Goal: Task Accomplishment & Management: Complete application form

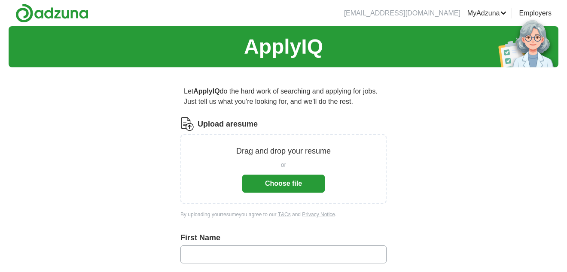
drag, startPoint x: 246, startPoint y: 193, endPoint x: 253, endPoint y: 191, distance: 7.6
click at [247, 193] on div "Drag and drop your resume or Choose file" at bounding box center [283, 169] width 206 height 70
click at [292, 179] on button "Choose file" at bounding box center [283, 184] width 82 height 18
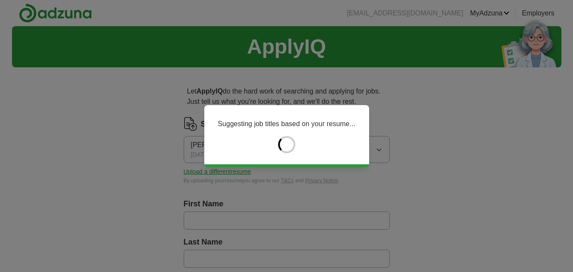
type input "****"
type input "*******"
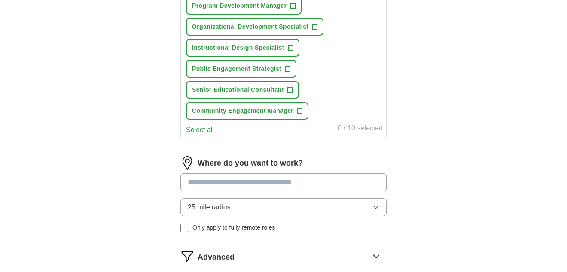
scroll to position [472, 0]
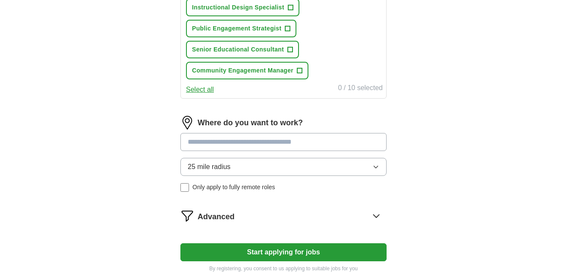
drag, startPoint x: 275, startPoint y: 145, endPoint x: 283, endPoint y: 143, distance: 7.8
click at [276, 145] on input at bounding box center [283, 142] width 206 height 18
type input "****"
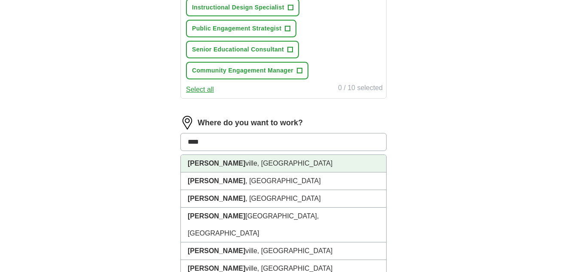
click at [246, 170] on li "[PERSON_NAME][GEOGRAPHIC_DATA], [GEOGRAPHIC_DATA]" at bounding box center [283, 164] width 205 height 18
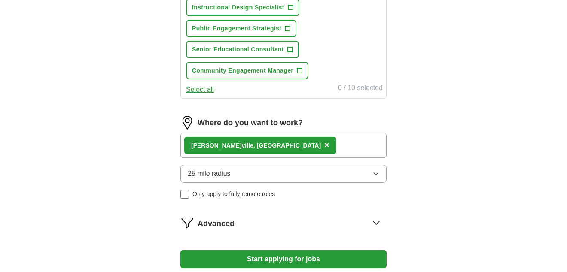
click at [281, 148] on div "[PERSON_NAME] ville, [GEOGRAPHIC_DATA] ×" at bounding box center [283, 145] width 206 height 25
click at [292, 146] on div "[PERSON_NAME] ville, [GEOGRAPHIC_DATA] ×" at bounding box center [283, 145] width 206 height 25
click at [280, 150] on div "[PERSON_NAME] ville, [GEOGRAPHIC_DATA] ×" at bounding box center [283, 145] width 206 height 25
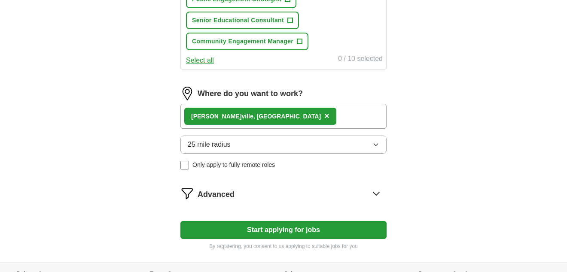
scroll to position [515, 0]
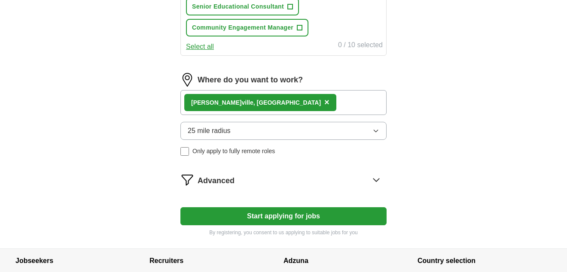
click at [373, 180] on icon at bounding box center [376, 180] width 14 height 14
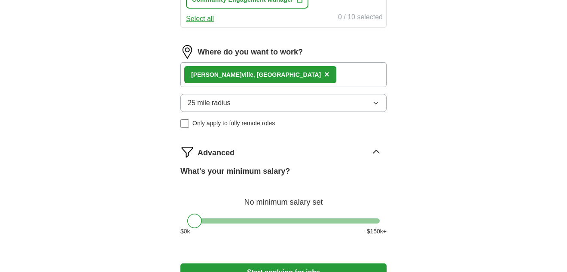
scroll to position [558, 0]
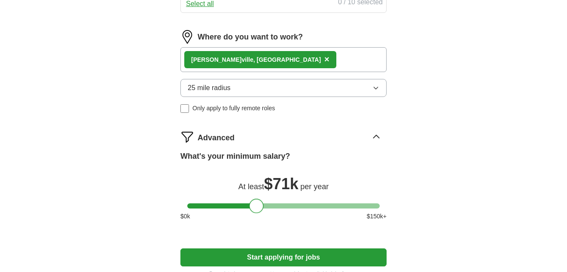
drag, startPoint x: 195, startPoint y: 207, endPoint x: 252, endPoint y: 210, distance: 56.8
click at [252, 210] on div at bounding box center [256, 206] width 15 height 15
click at [254, 210] on div at bounding box center [254, 206] width 15 height 15
click at [294, 57] on div "[PERSON_NAME] ville, [GEOGRAPHIC_DATA] ×" at bounding box center [283, 59] width 206 height 25
click at [277, 56] on div "[PERSON_NAME] ville, [GEOGRAPHIC_DATA] ×" at bounding box center [283, 59] width 206 height 25
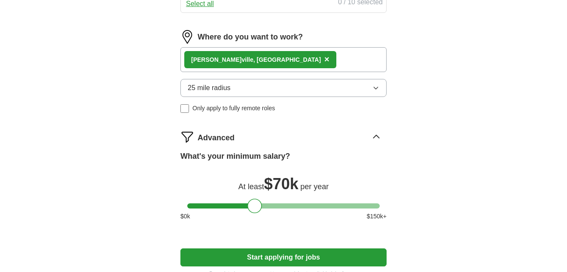
drag, startPoint x: 260, startPoint y: 56, endPoint x: 255, endPoint y: 57, distance: 5.2
click at [259, 56] on div "[PERSON_NAME] ville, [GEOGRAPHIC_DATA] ×" at bounding box center [283, 59] width 206 height 25
click at [258, 65] on div "[PERSON_NAME] ville, [GEOGRAPHIC_DATA] ×" at bounding box center [283, 59] width 206 height 25
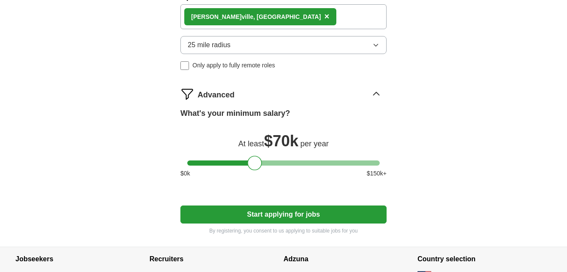
click at [300, 216] on button "Start applying for jobs" at bounding box center [283, 215] width 206 height 18
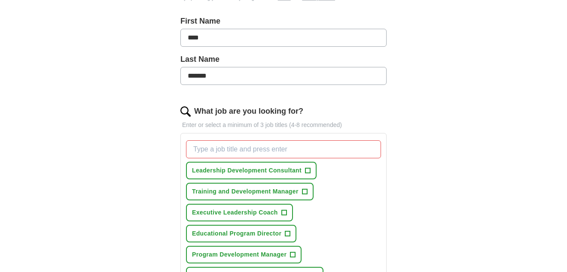
scroll to position [268, 0]
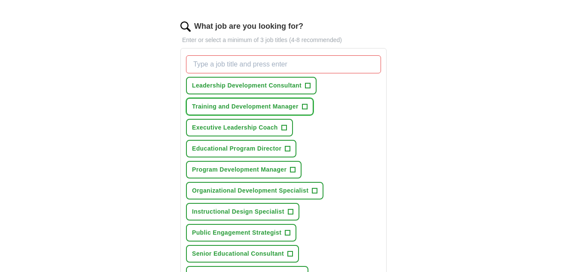
click at [305, 107] on span "+" at bounding box center [304, 107] width 5 height 7
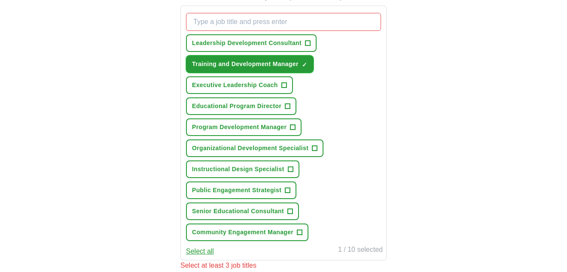
scroll to position [311, 0]
click at [286, 106] on span "+" at bounding box center [287, 106] width 5 height 7
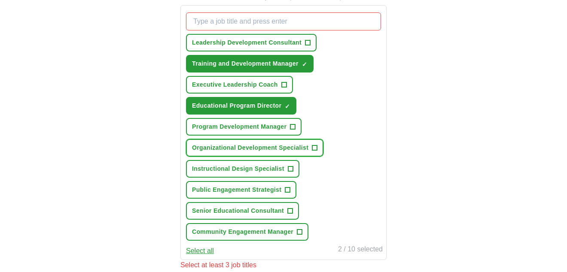
click at [313, 146] on span "+" at bounding box center [314, 148] width 5 height 7
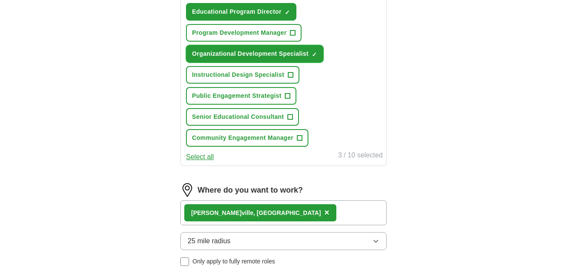
scroll to position [354, 0]
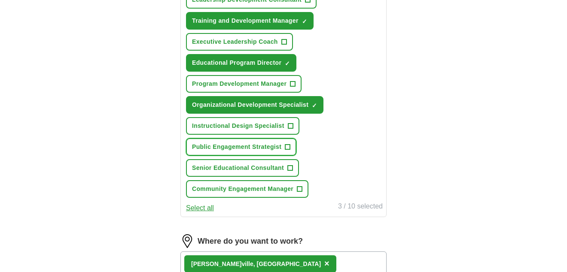
click at [289, 146] on span "+" at bounding box center [287, 147] width 5 height 7
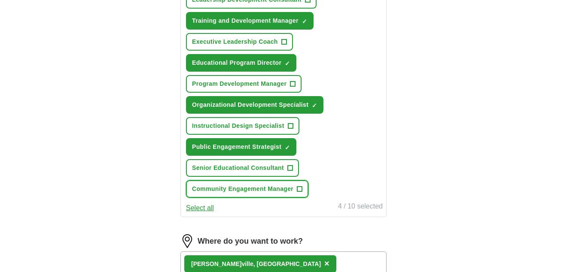
click at [300, 188] on span "+" at bounding box center [299, 189] width 5 height 7
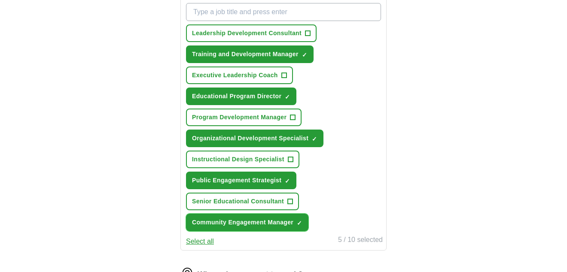
scroll to position [268, 0]
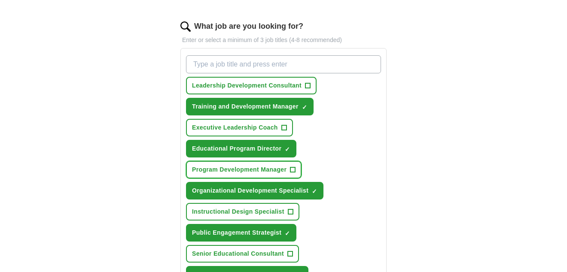
click at [296, 170] on button "Program Development Manager +" at bounding box center [244, 170] width 116 height 18
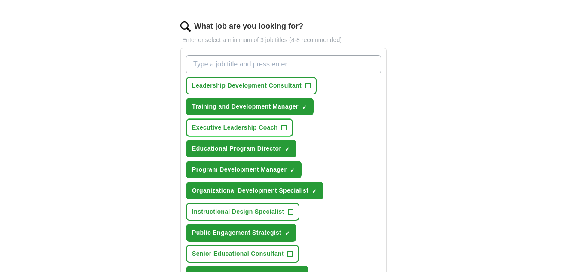
click at [283, 128] on span "+" at bounding box center [283, 128] width 5 height 7
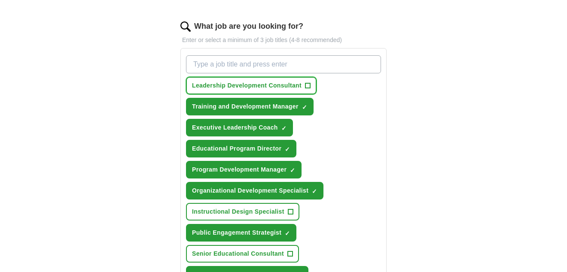
click at [304, 83] on button "Leadership Development Consultant +" at bounding box center [251, 86] width 131 height 18
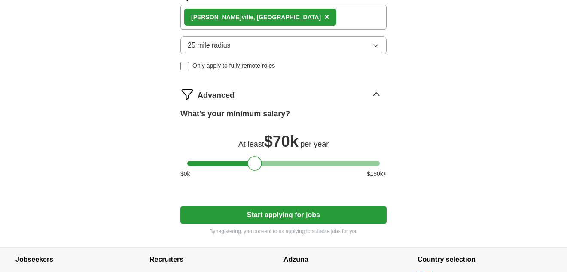
scroll to position [663, 0]
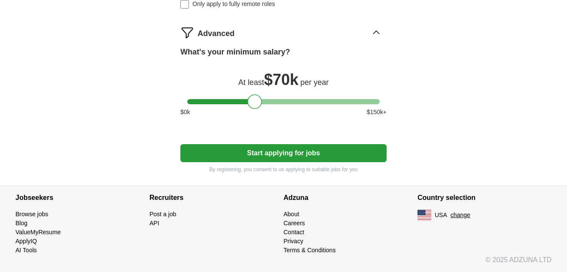
click at [314, 150] on button "Start applying for jobs" at bounding box center [283, 153] width 206 height 18
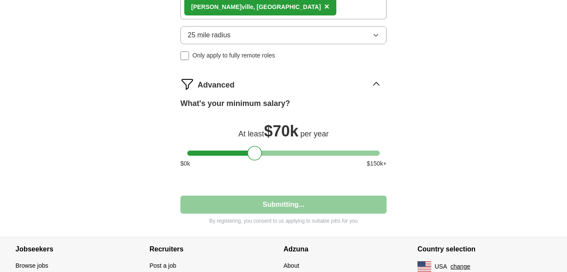
select select "**"
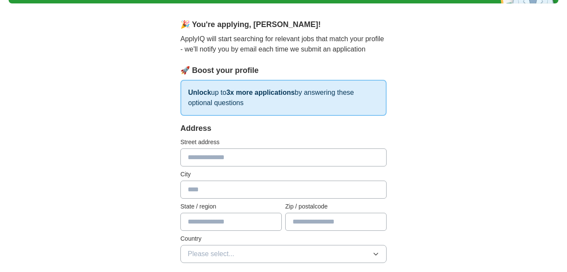
scroll to position [86, 0]
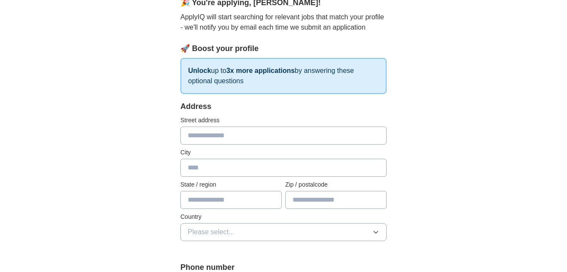
click at [295, 137] on input "text" at bounding box center [283, 136] width 206 height 18
type input "***"
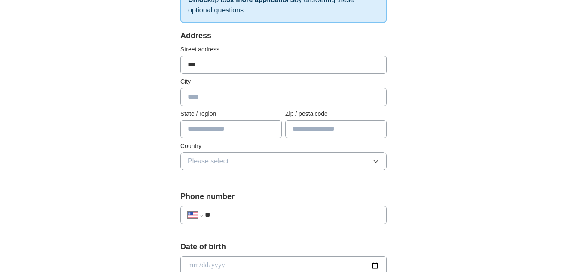
scroll to position [172, 0]
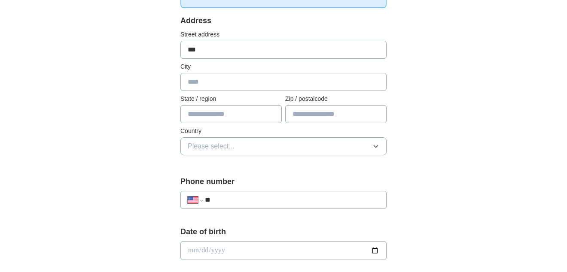
drag, startPoint x: 212, startPoint y: 49, endPoint x: 173, endPoint y: 55, distance: 39.9
click at [173, 55] on div "**********" at bounding box center [283, 270] width 275 height 734
click at [218, 86] on input "text" at bounding box center [283, 82] width 206 height 18
type input "*********"
click at [225, 109] on input "text" at bounding box center [230, 114] width 101 height 18
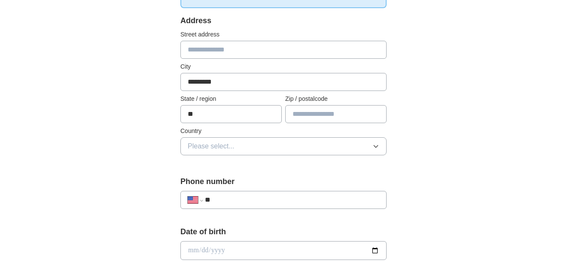
type input "**"
drag, startPoint x: 314, startPoint y: 113, endPoint x: 309, endPoint y: 107, distance: 7.6
click at [314, 112] on input "text" at bounding box center [335, 114] width 101 height 18
type input "*****"
click at [326, 150] on button "Please select..." at bounding box center [283, 146] width 206 height 18
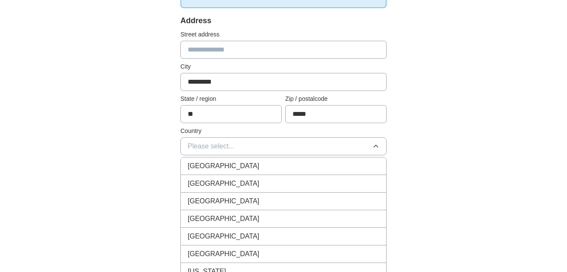
click at [283, 182] on div "[GEOGRAPHIC_DATA]" at bounding box center [284, 184] width 192 height 10
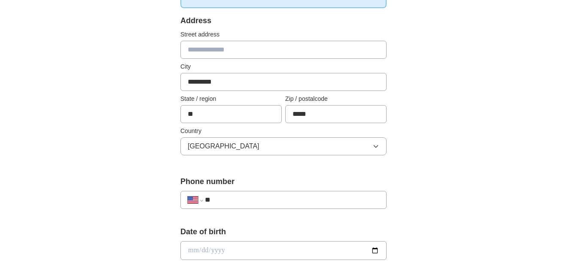
click at [278, 202] on input "**" at bounding box center [292, 200] width 174 height 10
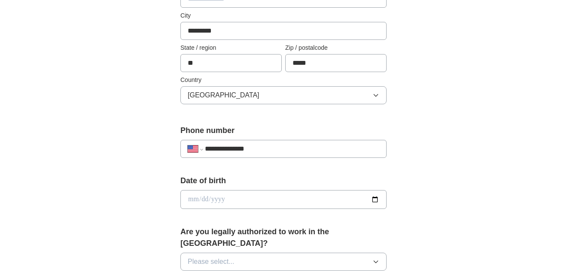
scroll to position [301, 0]
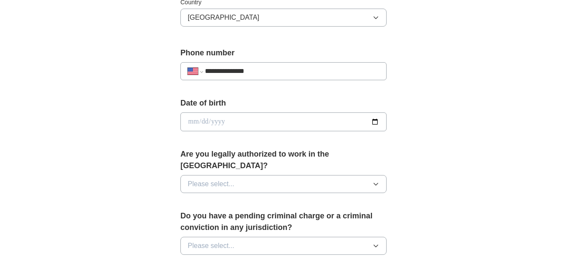
type input "**********"
click at [321, 175] on button "Please select..." at bounding box center [283, 184] width 206 height 18
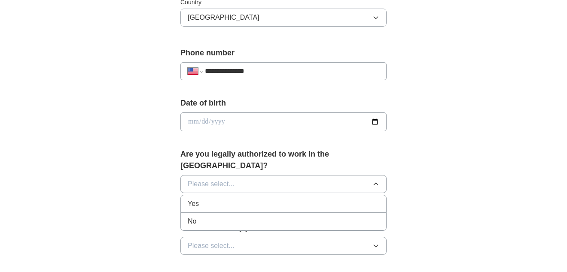
click at [206, 195] on li "Yes" at bounding box center [283, 204] width 205 height 18
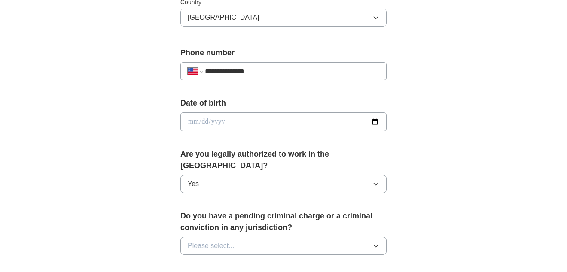
click at [219, 241] on span "Please select..." at bounding box center [211, 246] width 47 height 10
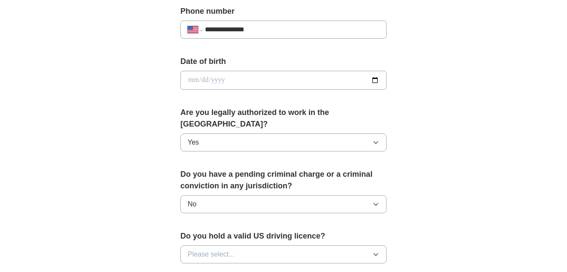
scroll to position [387, 0]
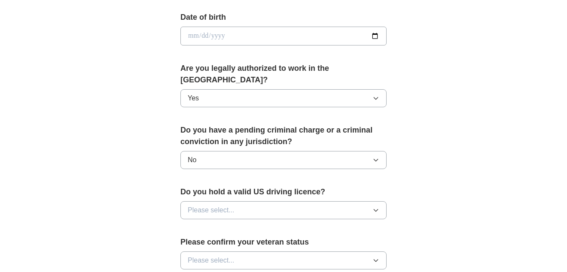
click at [224, 205] on span "Please select..." at bounding box center [211, 210] width 47 height 10
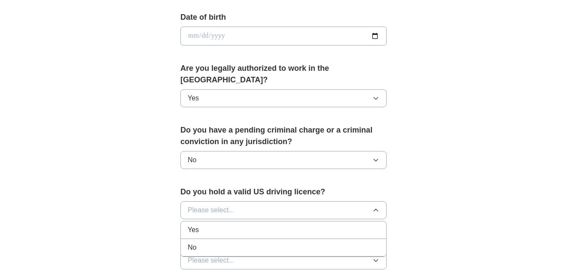
click at [210, 225] on div "Yes" at bounding box center [284, 230] width 192 height 10
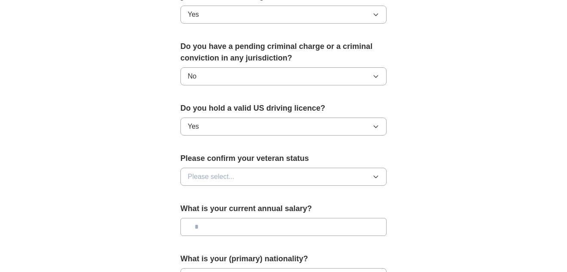
scroll to position [472, 0]
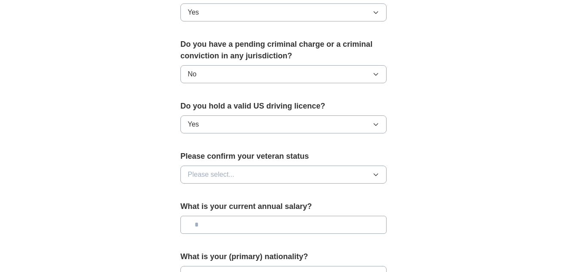
click at [221, 170] on span "Please select..." at bounding box center [211, 175] width 47 height 10
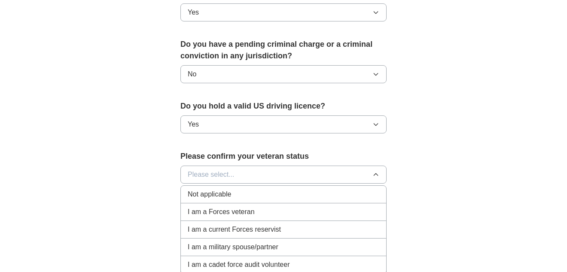
click at [216, 189] on span "Not applicable" at bounding box center [209, 194] width 43 height 10
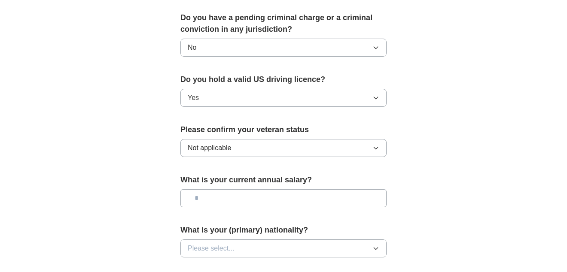
scroll to position [558, 0]
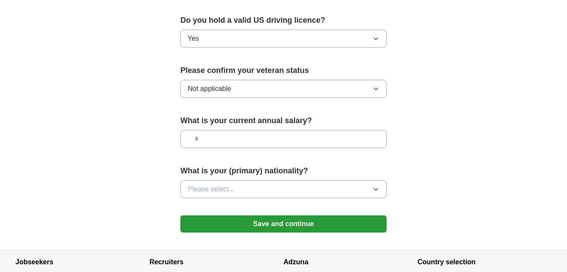
click at [244, 180] on button "Please select..." at bounding box center [283, 189] width 206 height 18
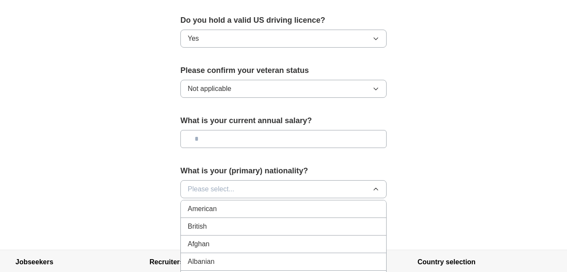
click at [234, 205] on li "American" at bounding box center [283, 210] width 205 height 18
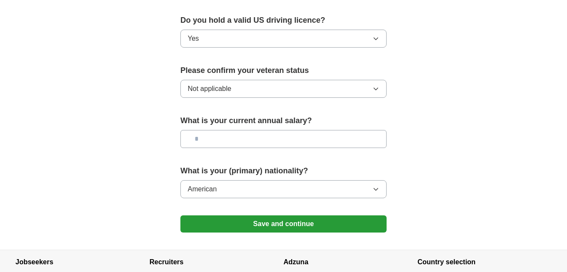
click at [255, 216] on button "Save and continue" at bounding box center [283, 224] width 206 height 17
